Goal: Task Accomplishment & Management: Use online tool/utility

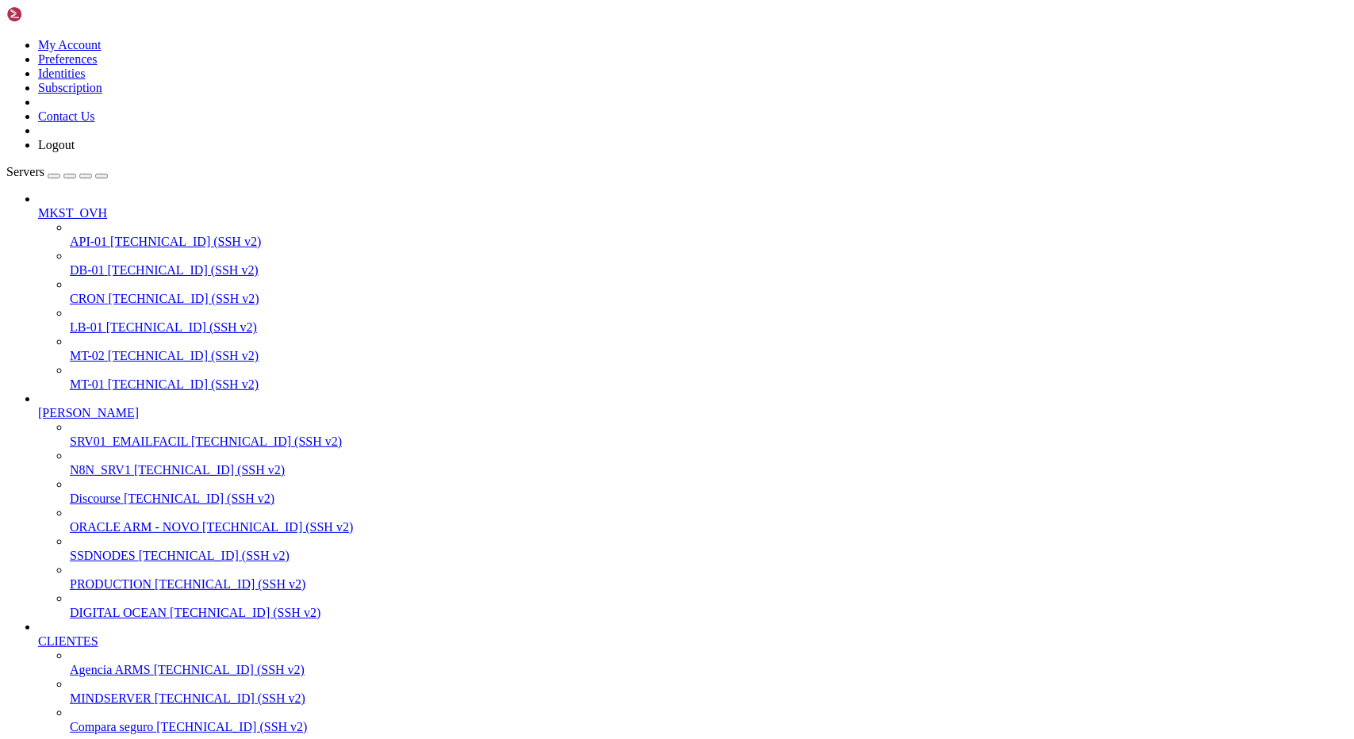
scroll to position [41, 0]
click at [134, 463] on span "[TECHNICAL_ID] (SSH v2)" at bounding box center [209, 469] width 151 height 13
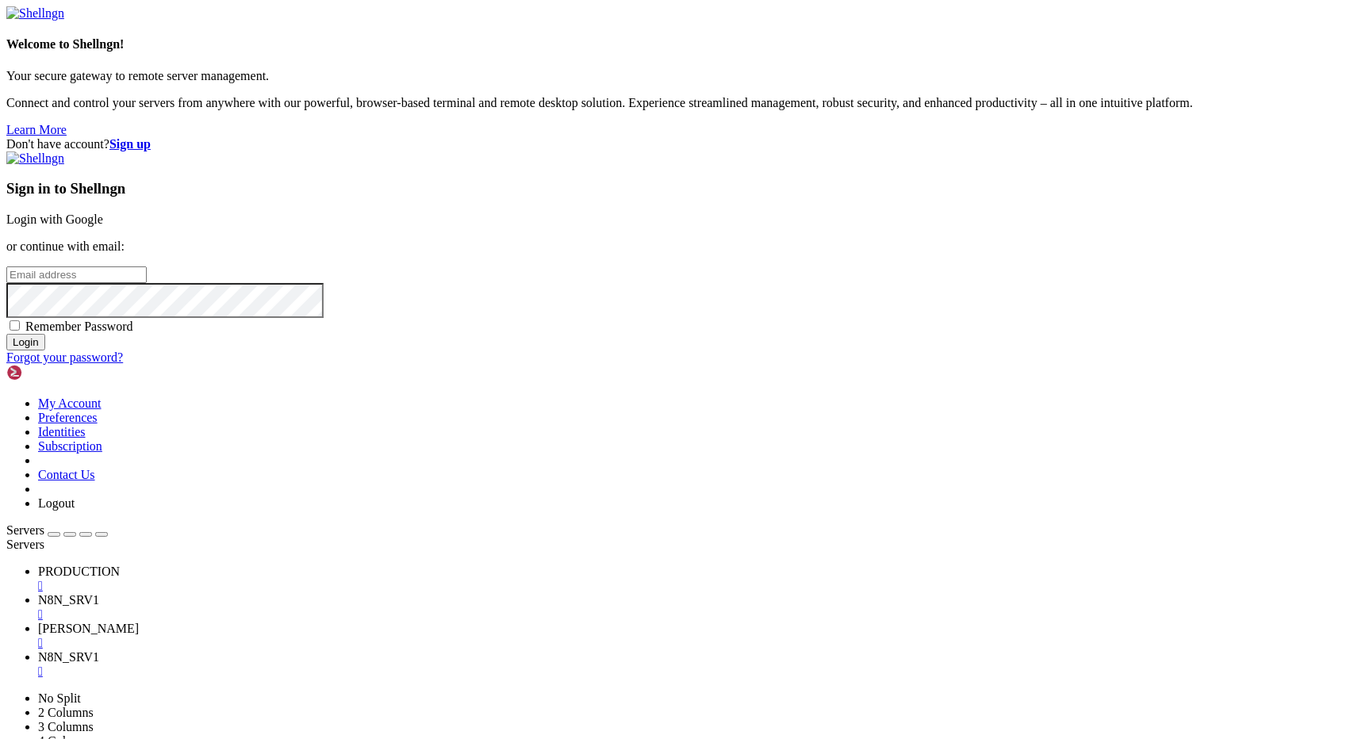
type input "[EMAIL_ADDRESS][DOMAIN_NAME]"
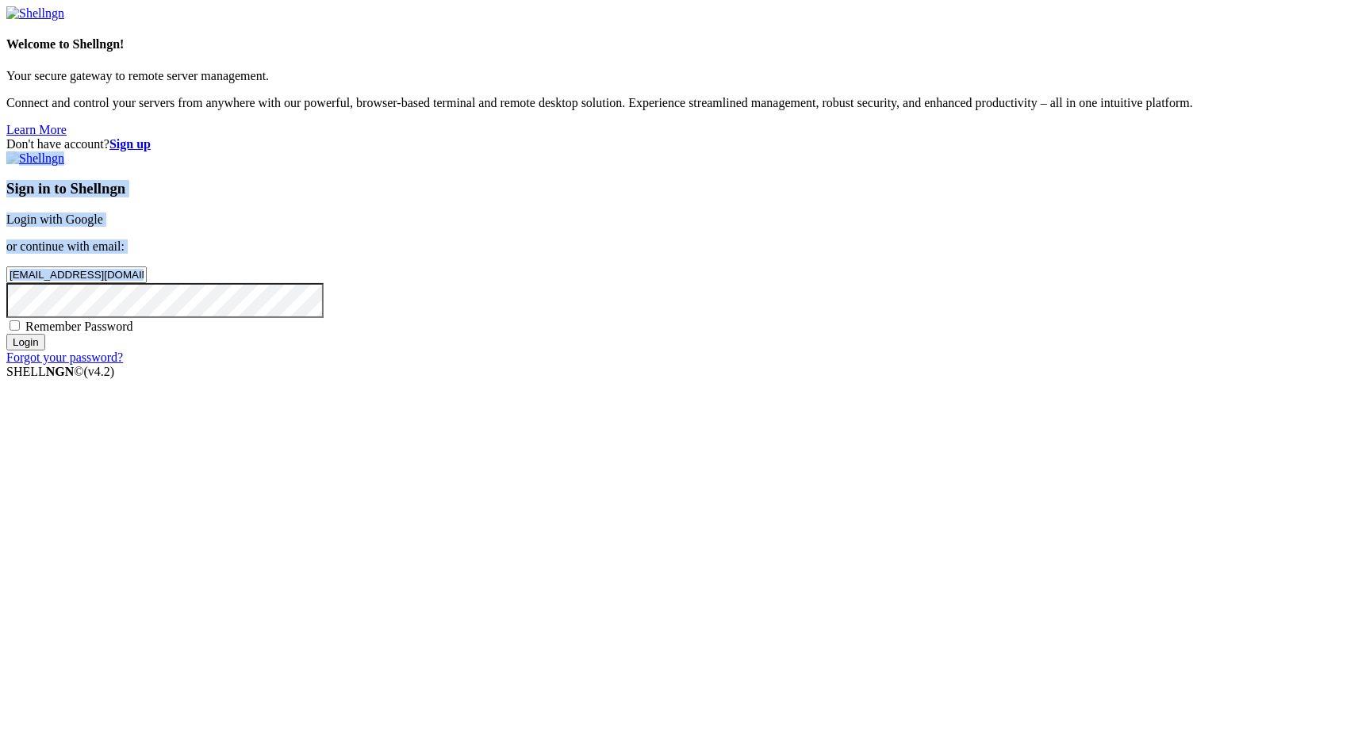
drag, startPoint x: 329, startPoint y: 1, endPoint x: 932, endPoint y: 434, distance: 742.2
click at [932, 365] on div "Don't have account? Sign up Sign in to Shellngn Login with Google or continue w…" at bounding box center [676, 251] width 1341 height 228
click at [45, 351] on input "Login" at bounding box center [25, 342] width 39 height 17
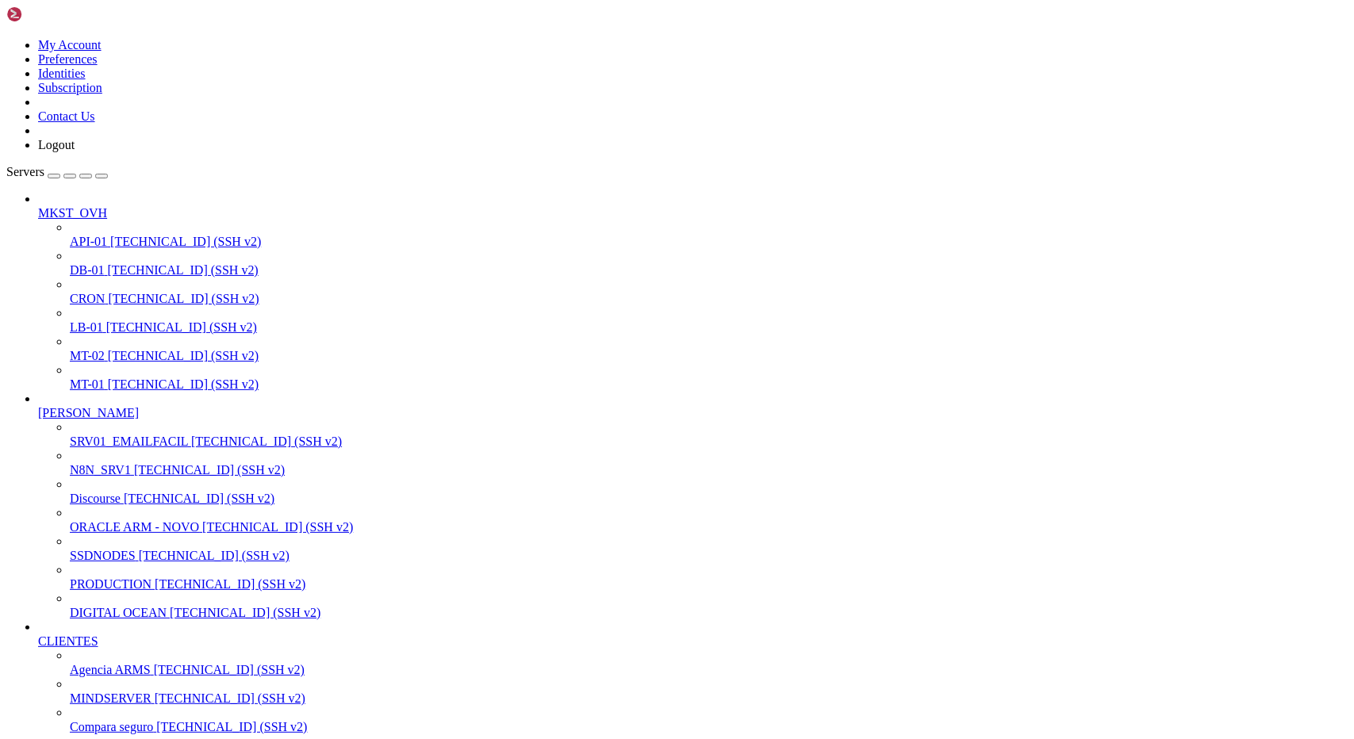
scroll to position [411, 0]
